Goal: Task Accomplishment & Management: Use online tool/utility

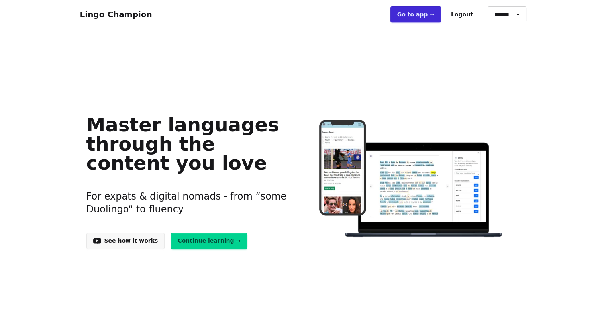
click at [464, 15] on button "Logout" at bounding box center [461, 14] width 35 height 16
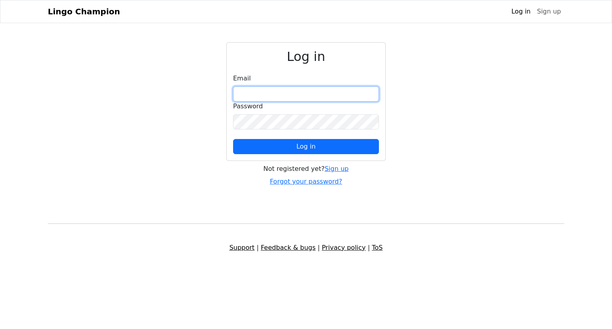
drag, startPoint x: 303, startPoint y: 88, endPoint x: 300, endPoint y: 93, distance: 5.9
click at [303, 88] on input "email" at bounding box center [306, 93] width 146 height 15
type input "**********"
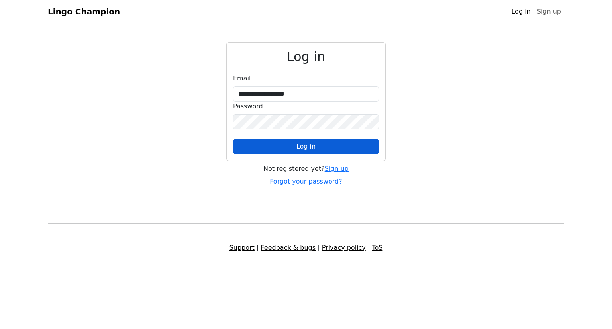
click at [303, 149] on span "Log in" at bounding box center [305, 147] width 19 height 8
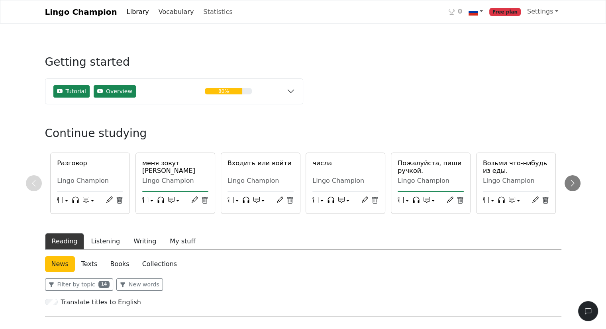
click at [158, 14] on link "Vocabulary" at bounding box center [176, 12] width 42 height 16
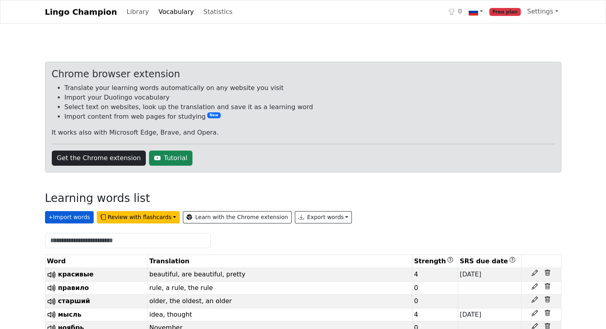
click at [64, 217] on button "+ Import words" at bounding box center [69, 217] width 49 height 12
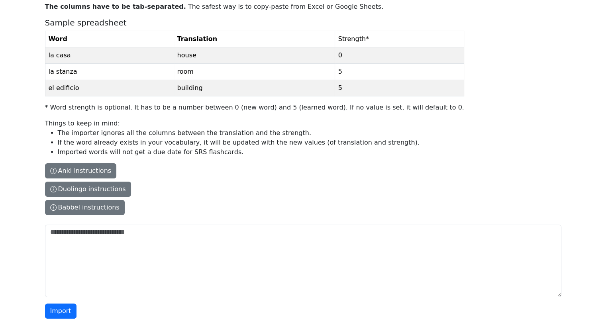
scroll to position [80, 0]
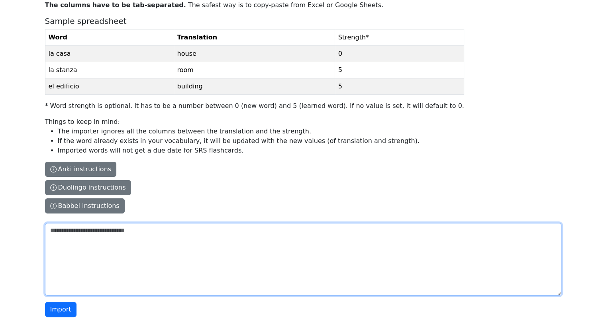
click at [76, 231] on textarea "The columns have to be tab-separated. The safest way is to copy-paste from Exce…" at bounding box center [303, 259] width 516 height 72
paste textarea "**********"
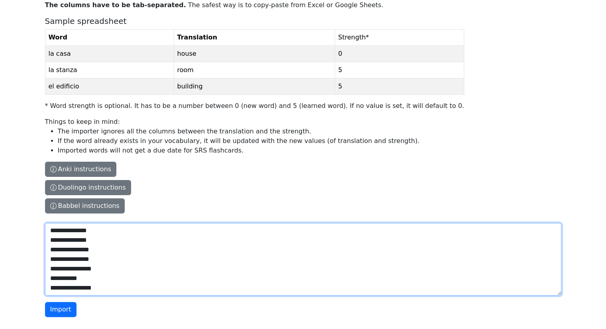
scroll to position [20554, 0]
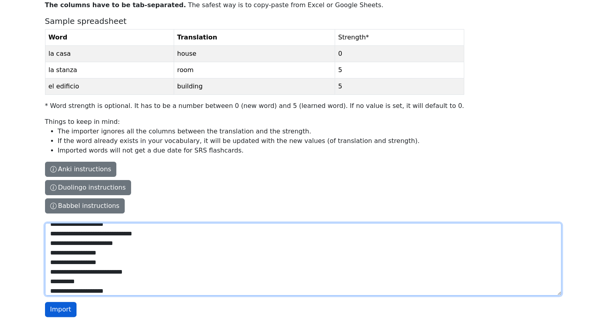
type textarea "**********"
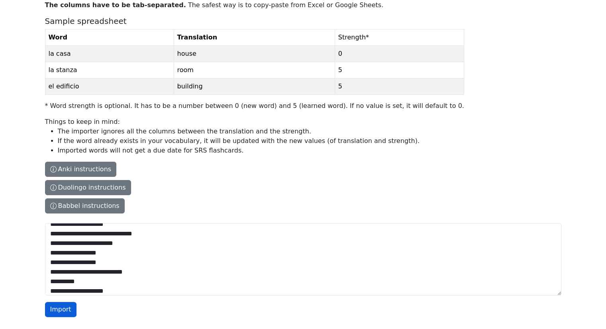
click at [58, 311] on button "Import" at bounding box center [60, 309] width 31 height 15
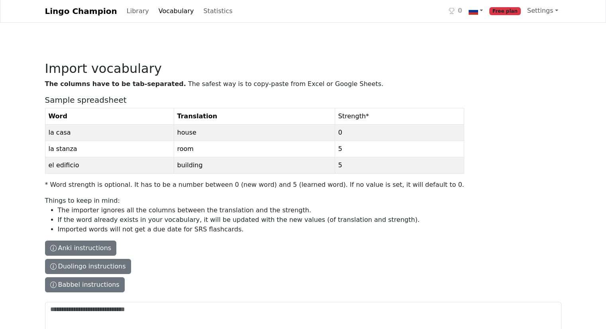
scroll to position [0, 0]
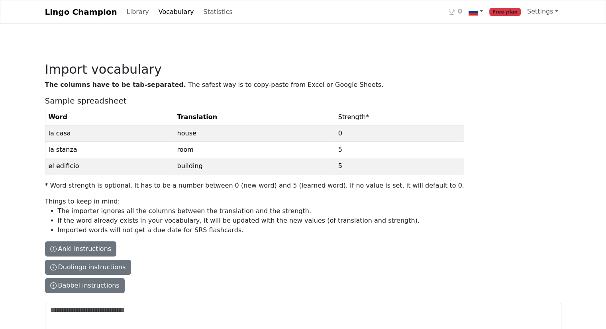
click at [155, 14] on link "Vocabulary" at bounding box center [176, 12] width 42 height 16
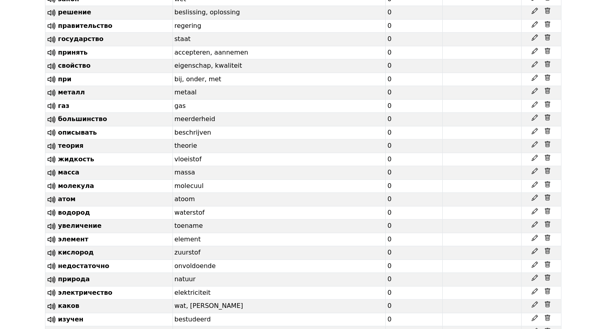
scroll to position [27917, 0]
